Goal: Learn about a topic

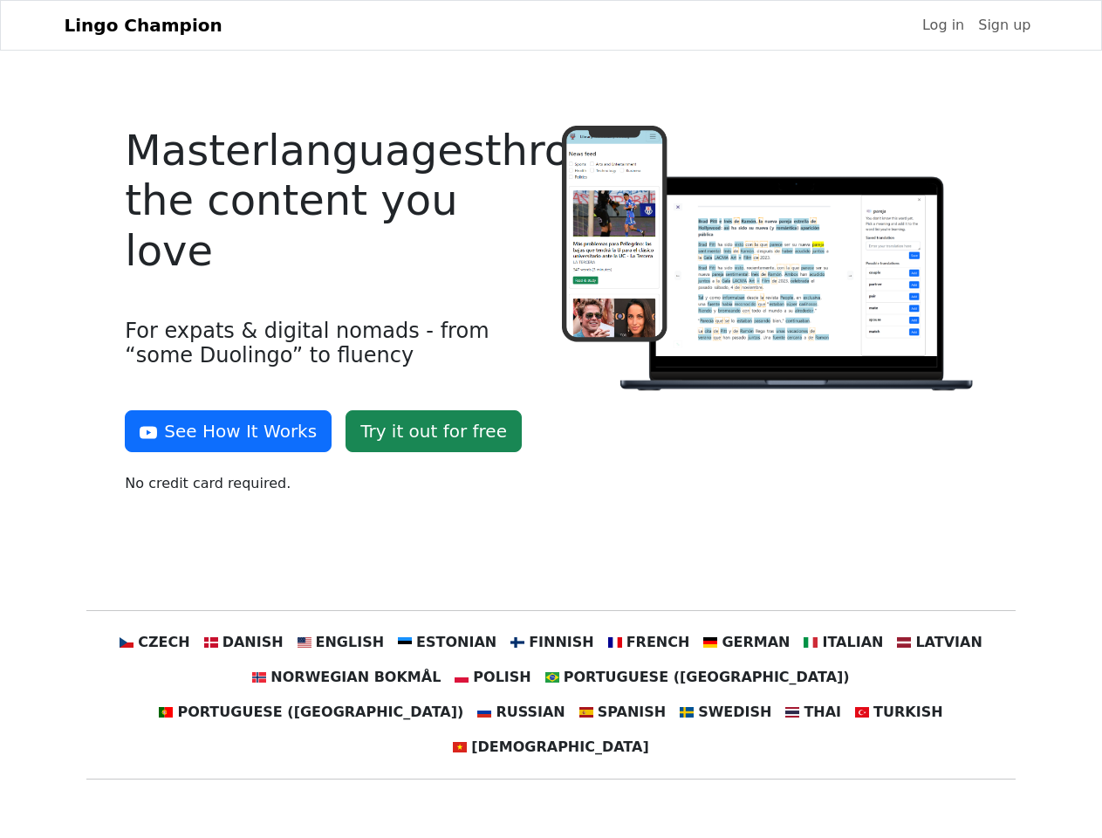
click at [552, 419] on div at bounding box center [770, 317] width 436 height 382
click at [222, 431] on button "See How It Works" at bounding box center [228, 431] width 207 height 42
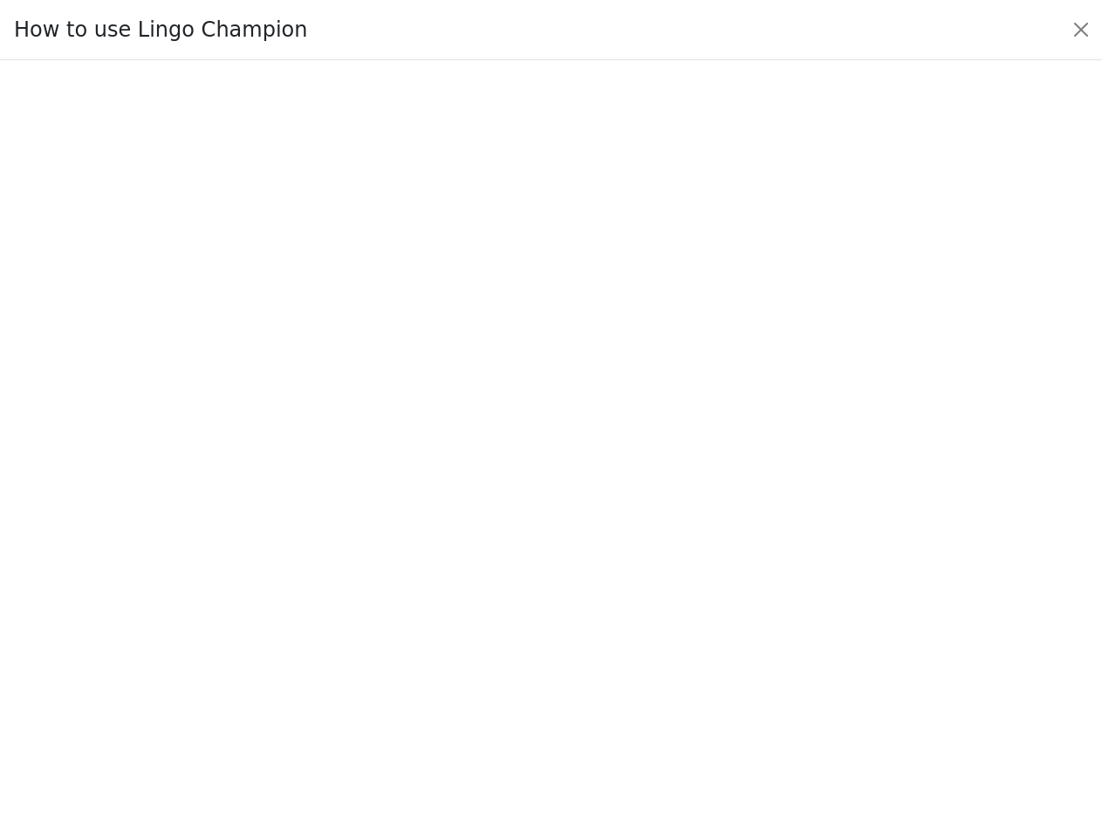
click at [188, 642] on div at bounding box center [551, 449] width 1020 height 604
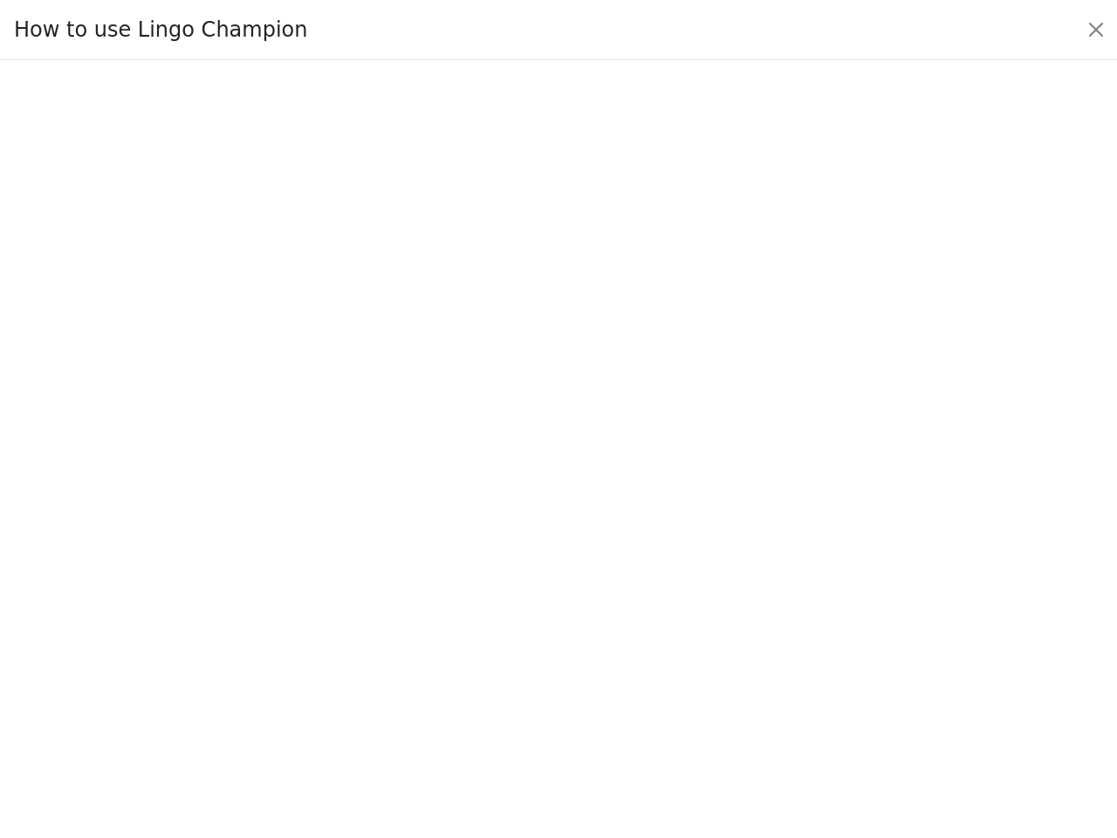
click at [270, 642] on div at bounding box center [558, 449] width 1035 height 613
click at [358, 642] on div at bounding box center [558, 449] width 1035 height 613
click at [454, 642] on div at bounding box center [558, 449] width 1035 height 613
click at [550, 642] on div at bounding box center [558, 449] width 1035 height 613
click at [637, 642] on div at bounding box center [558, 449] width 1035 height 613
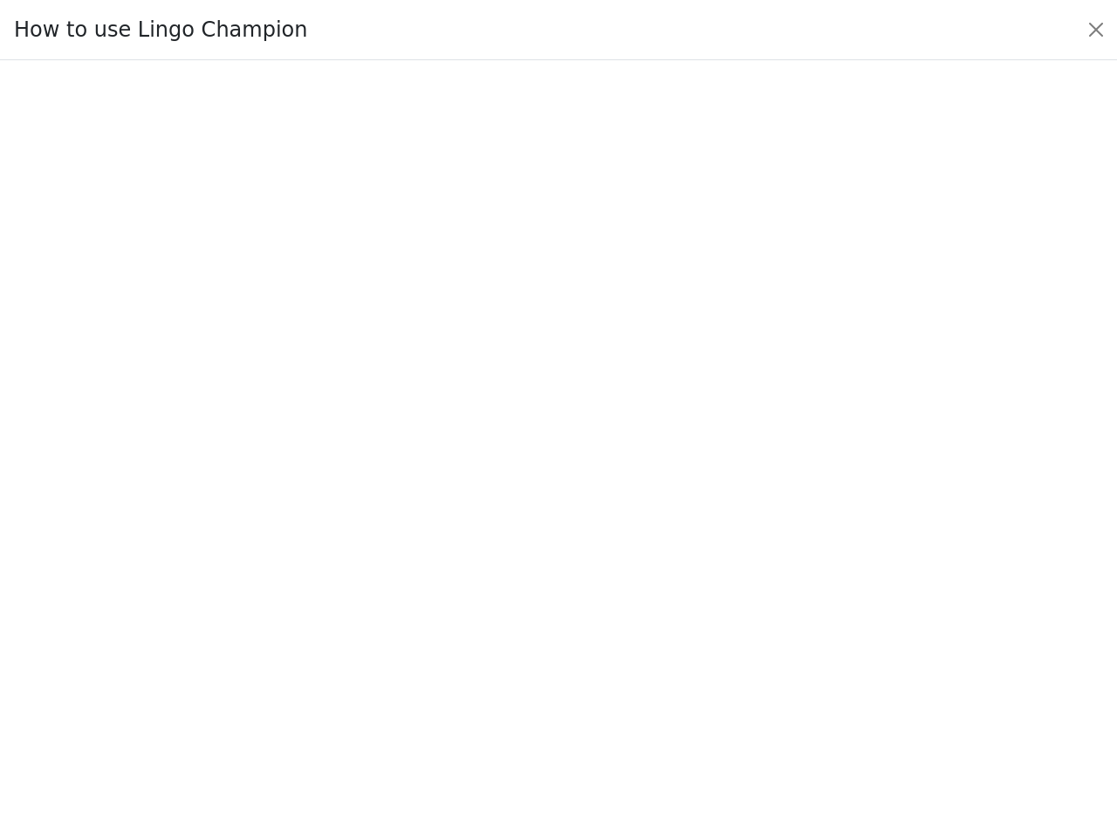
click at [727, 642] on div at bounding box center [558, 449] width 1035 height 613
click at [817, 642] on div at bounding box center [558, 449] width 1035 height 613
